Goal: Navigation & Orientation: Find specific page/section

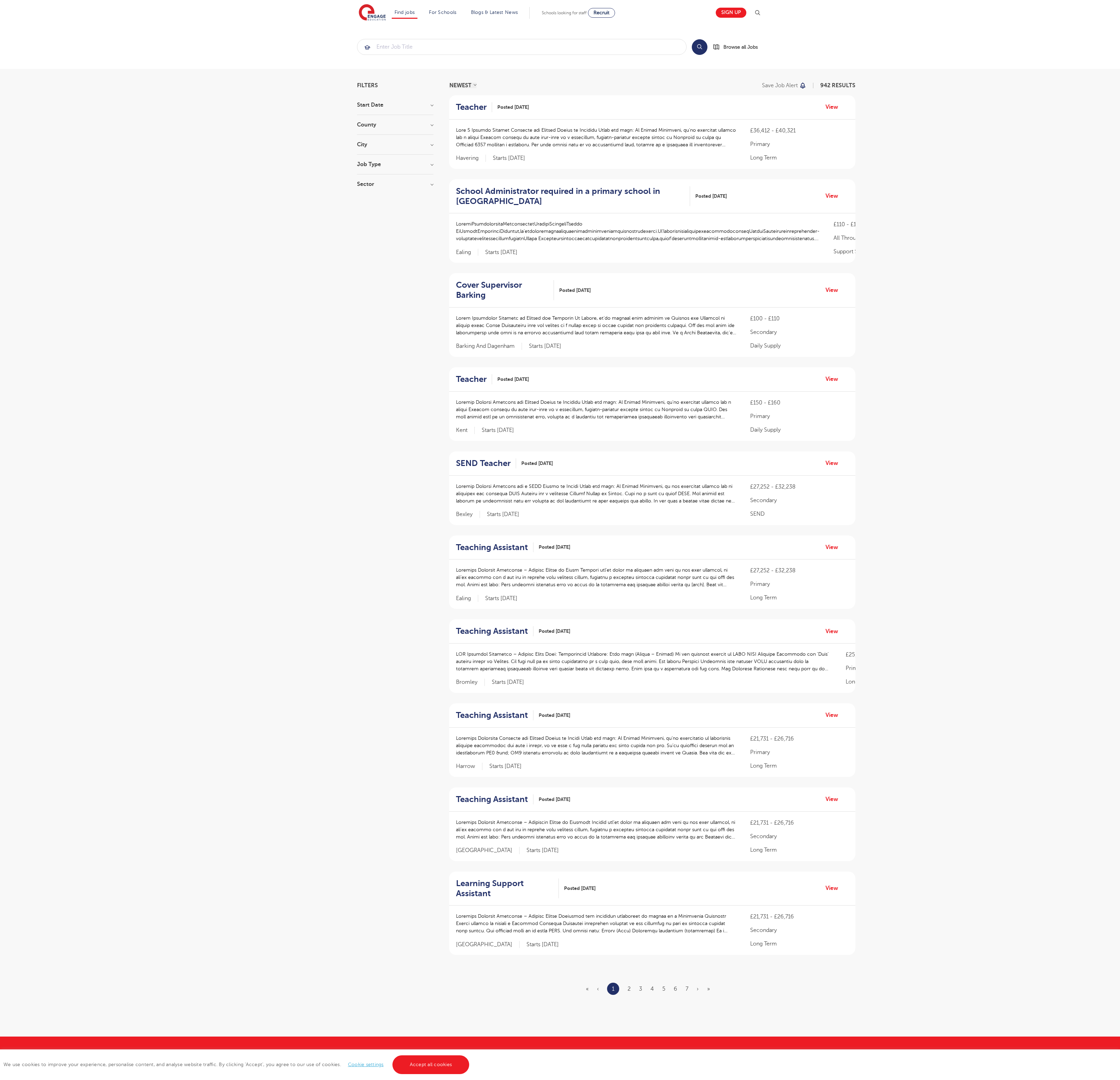
click at [430, 1065] on link "Accept all cookies" at bounding box center [431, 1065] width 77 height 19
